Goal: Find contact information: Find contact information

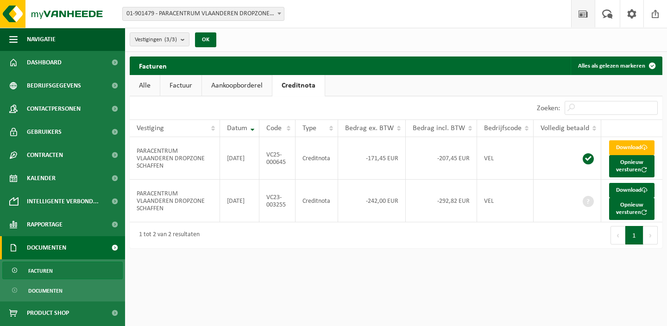
click at [577, 14] on span at bounding box center [583, 13] width 14 height 27
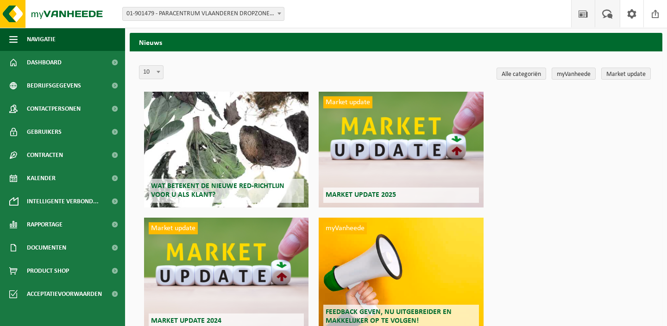
click at [612, 11] on span at bounding box center [607, 13] width 15 height 27
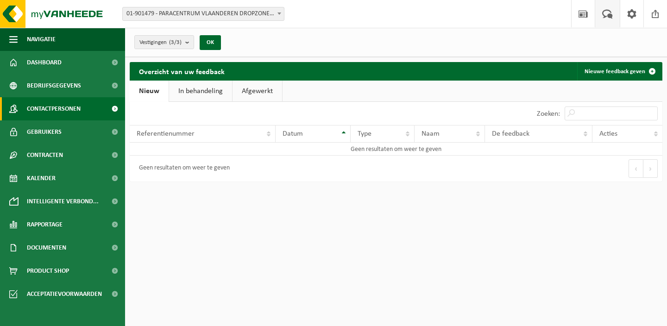
click at [50, 111] on span "Contactpersonen" at bounding box center [54, 108] width 54 height 23
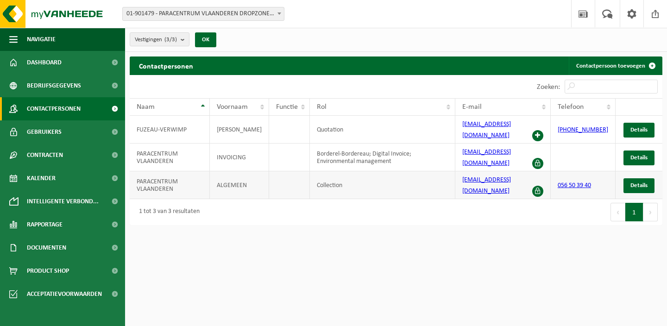
click at [544, 186] on span at bounding box center [537, 191] width 11 height 11
click at [637, 183] on span "Details" at bounding box center [639, 186] width 17 height 6
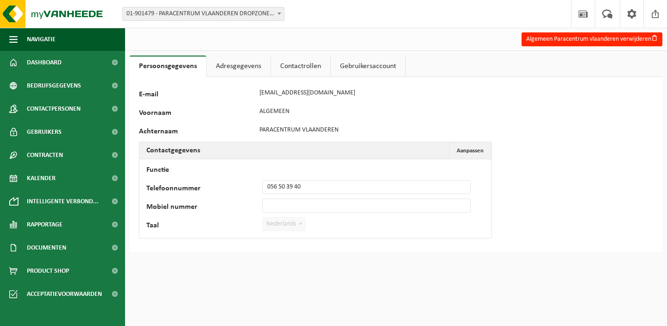
click at [246, 70] on link "Adresgegevens" at bounding box center [239, 66] width 64 height 21
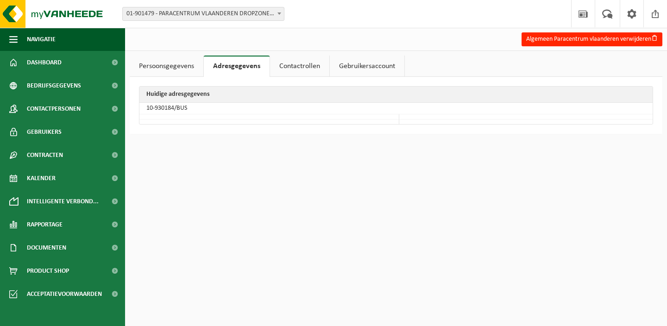
click at [306, 66] on link "Contactrollen" at bounding box center [299, 66] width 59 height 21
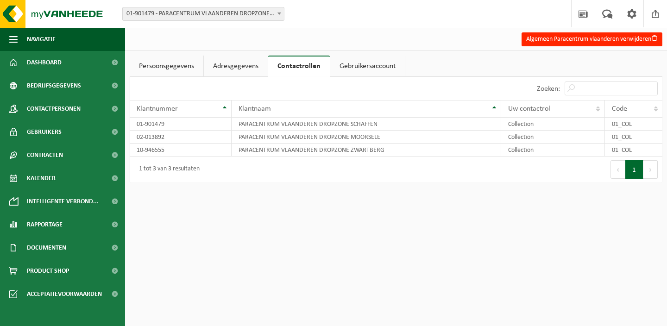
click at [353, 67] on link "Gebruikersaccount" at bounding box center [367, 66] width 75 height 21
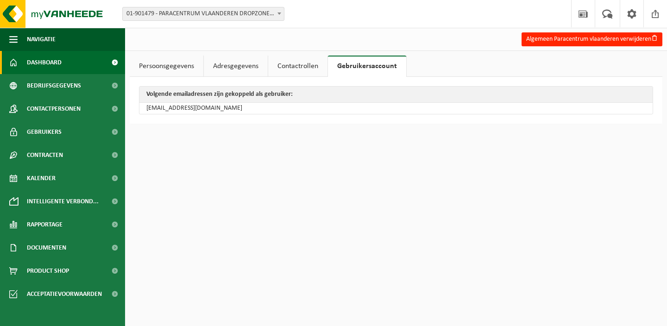
click at [50, 59] on span "Dashboard" at bounding box center [44, 62] width 35 height 23
